Goal: Check status: Check status

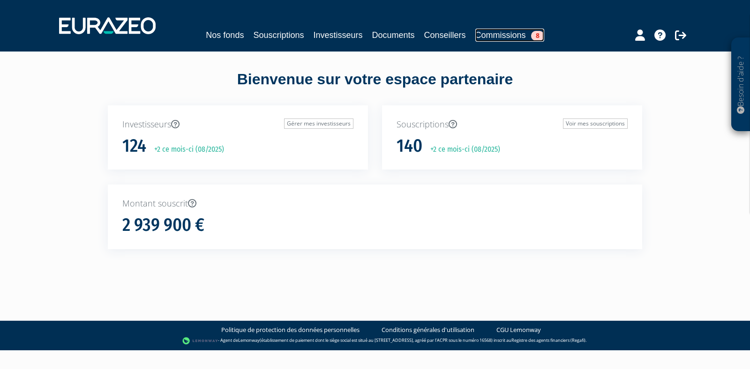
click at [510, 32] on link "Commissions 8" at bounding box center [509, 35] width 69 height 13
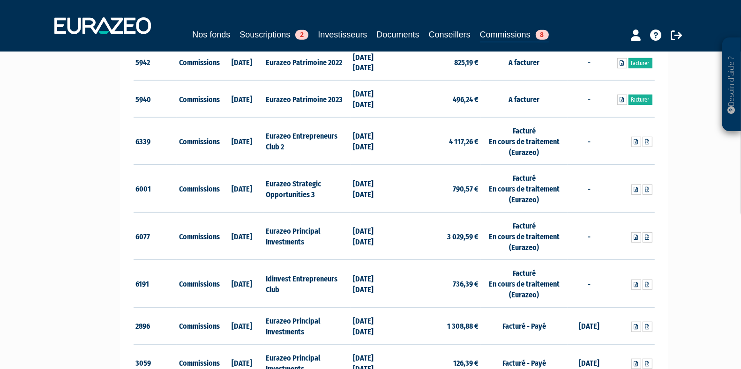
scroll to position [407, 0]
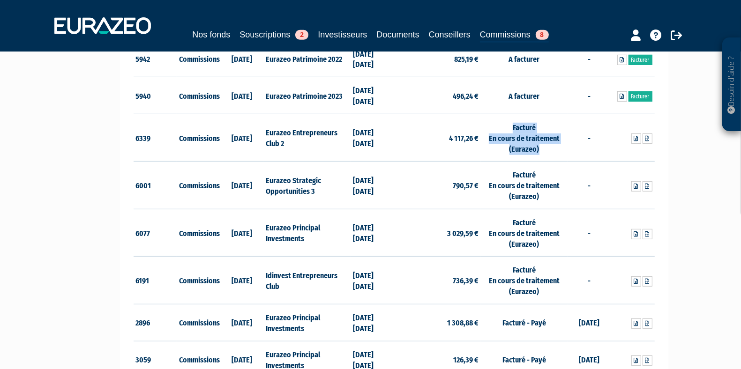
drag, startPoint x: 510, startPoint y: 126, endPoint x: 539, endPoint y: 152, distance: 39.8
click at [539, 152] on td "Facturé En cours de traitement (Eurazeo)" at bounding box center [524, 138] width 87 height 48
copy td "Facturé En cours de traitement (Eurazeo)"
